Goal: Complete application form

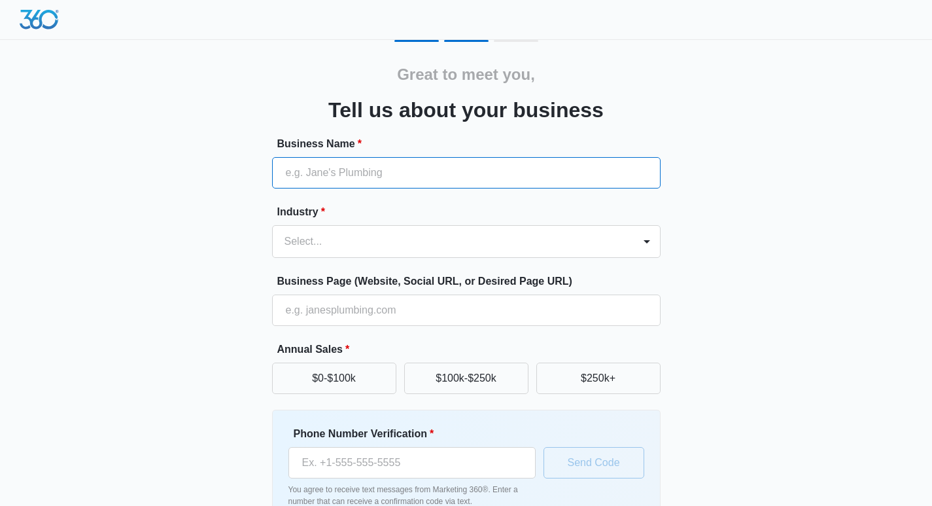
click at [358, 173] on input "Business Name *" at bounding box center [466, 172] width 389 height 31
type input "Fixmywebs"
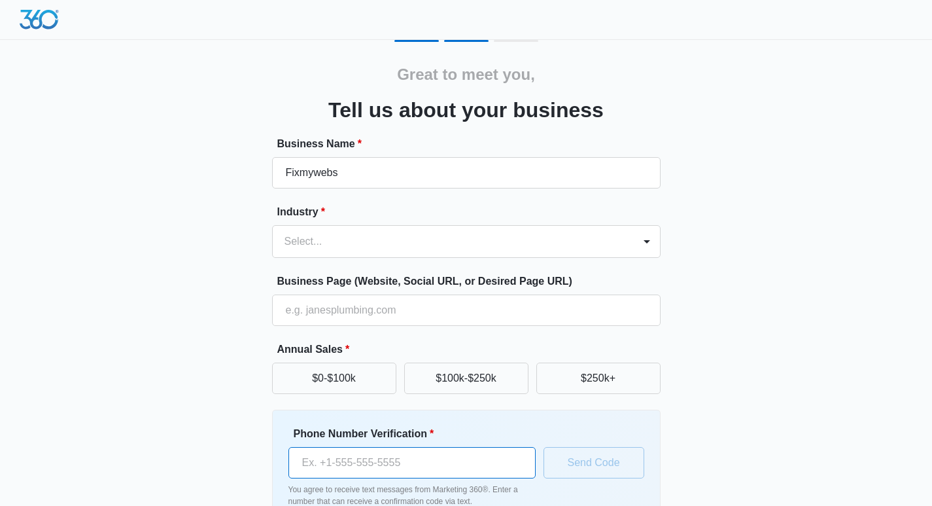
type input "[PHONE_NUMBER]"
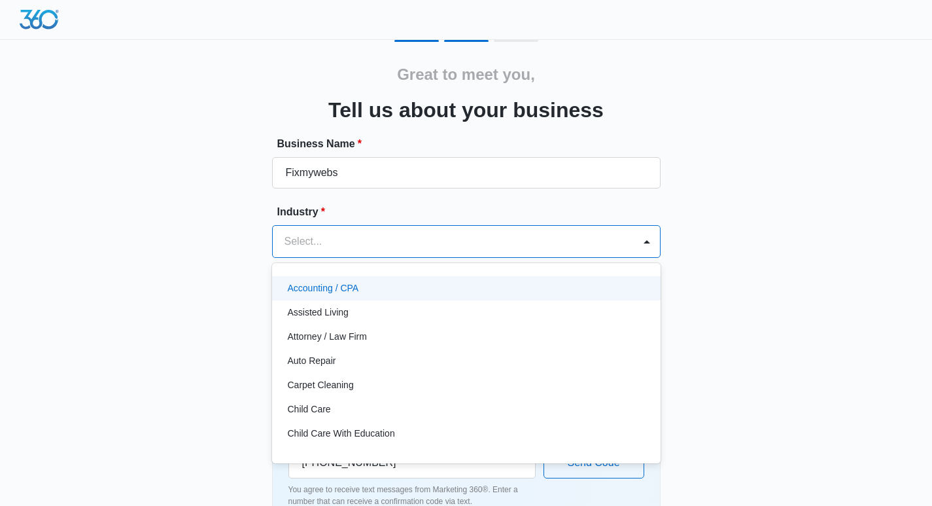
click at [394, 244] on div at bounding box center [451, 241] width 332 height 18
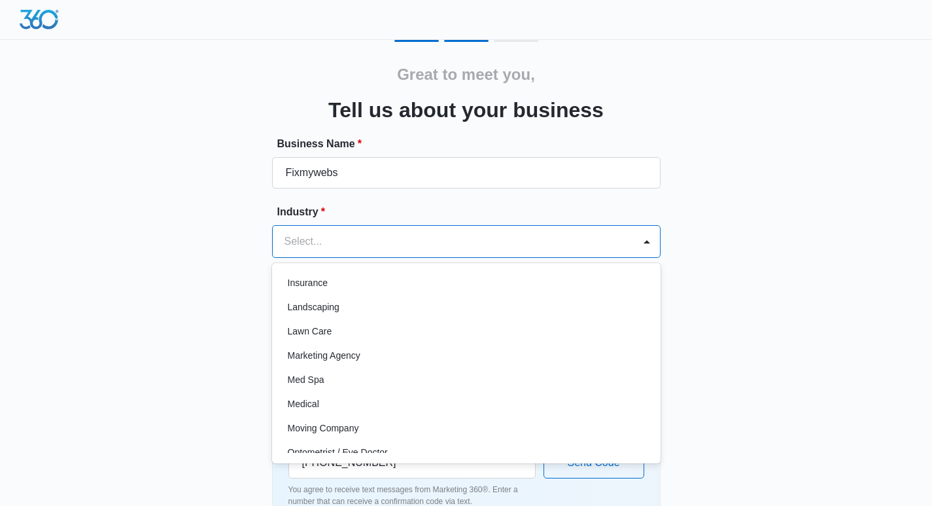
scroll to position [596, 0]
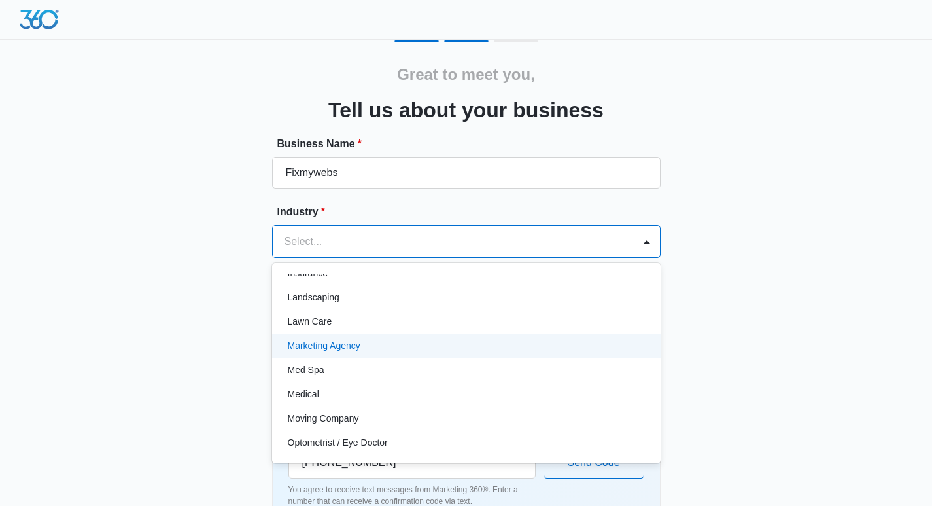
click at [339, 346] on p "Marketing Agency" at bounding box center [324, 346] width 73 height 14
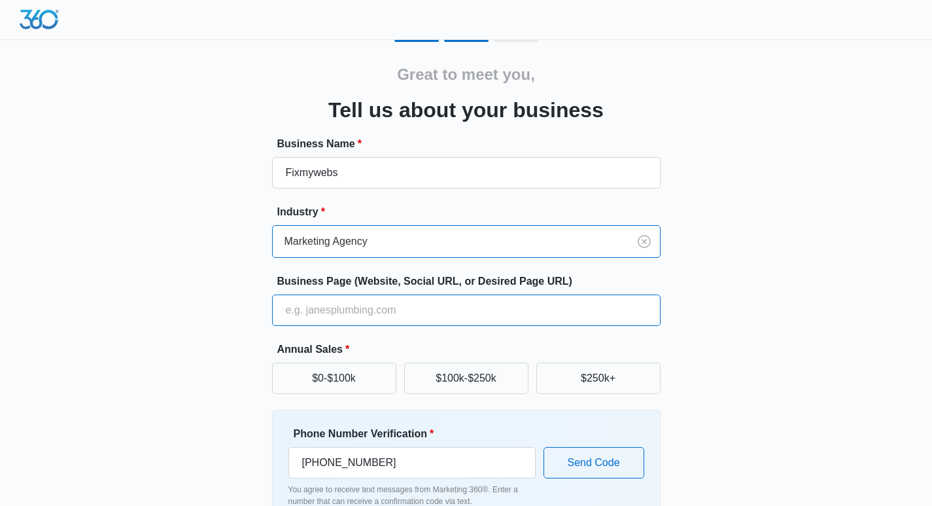
click at [377, 308] on input "Business Page (Website, Social URL, or Desired Page URL)" at bounding box center [466, 309] width 389 height 31
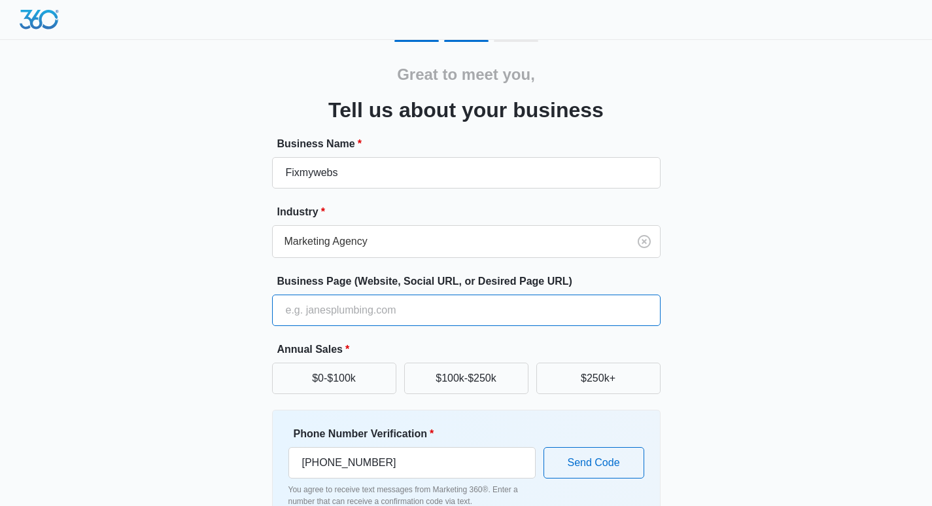
type input "[URL][DOMAIN_NAME]"
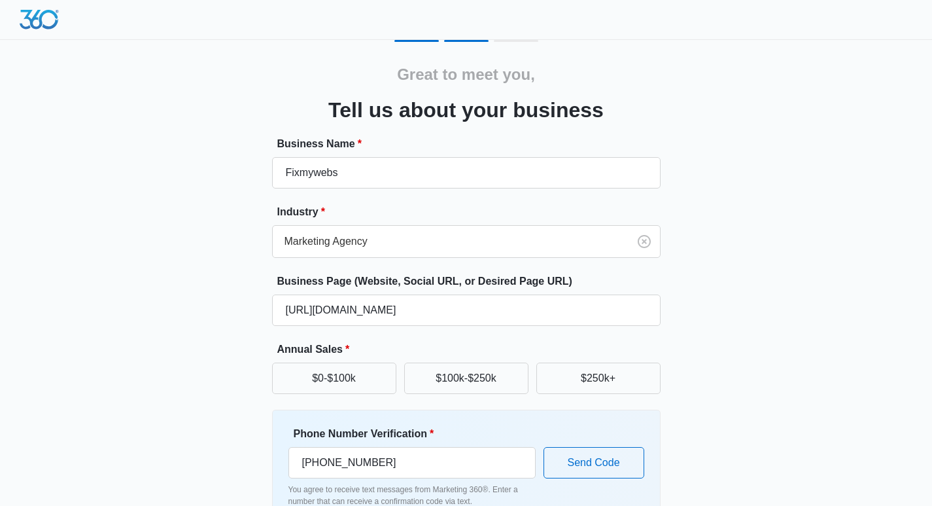
click at [890, 241] on div "Great to meet you, Tell us about your business Business Name * Fixmywebs Indust…" at bounding box center [466, 293] width 932 height 586
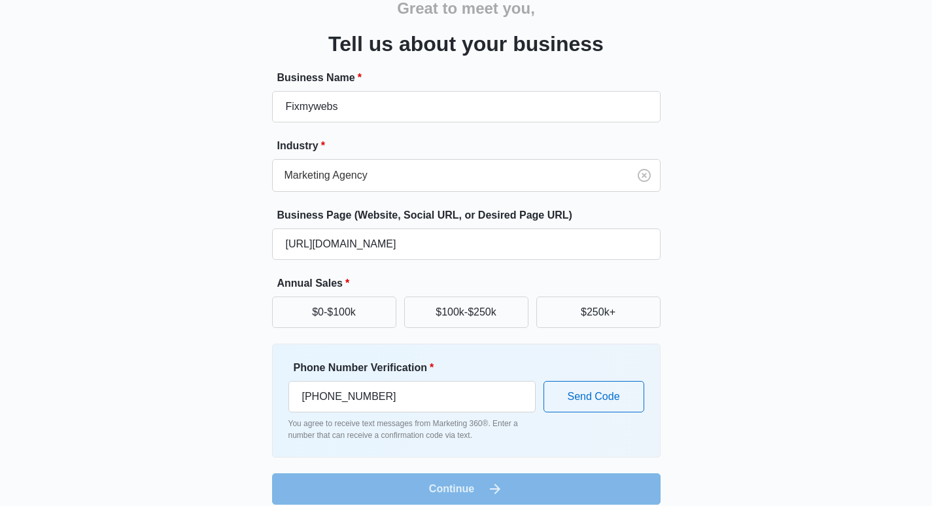
scroll to position [80, 0]
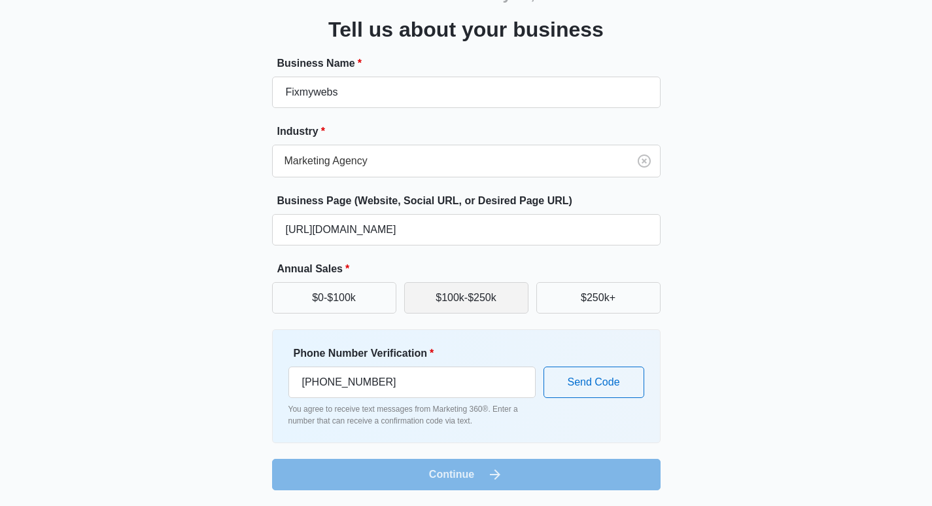
click at [486, 292] on button "$100k-$250k" at bounding box center [466, 297] width 124 height 31
